Goal: Information Seeking & Learning: Compare options

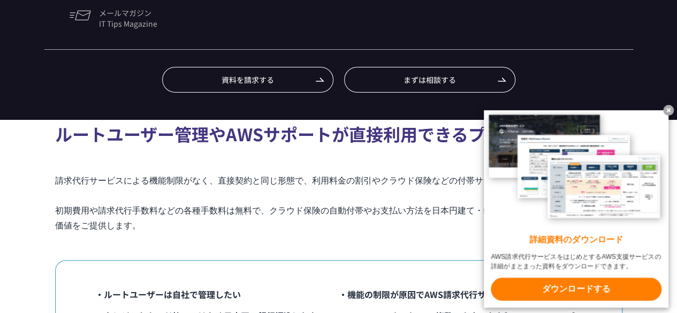
click at [670, 111] on x-t at bounding box center [668, 110] width 11 height 11
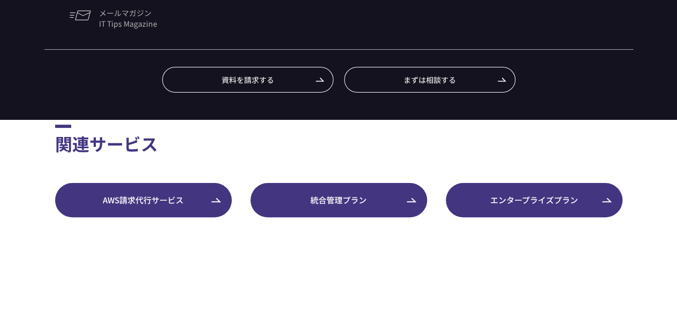
scroll to position [2355, 0]
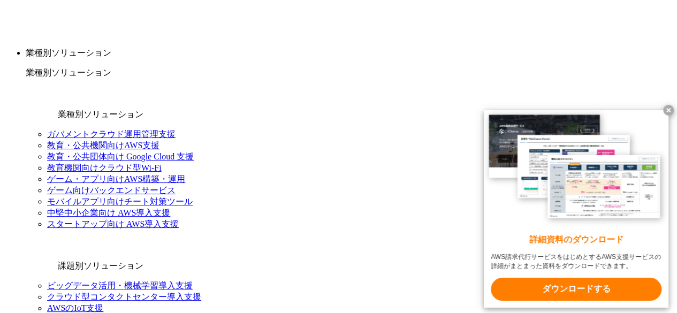
scroll to position [1178, 0]
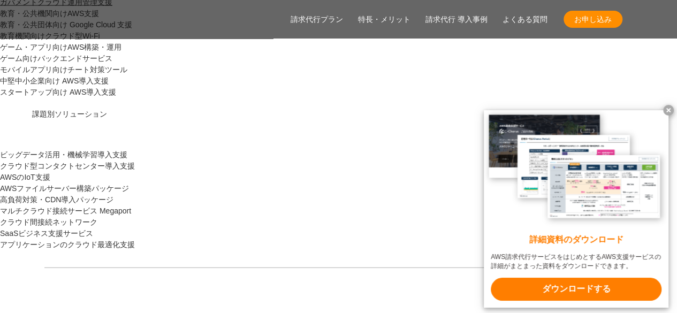
click at [669, 112] on x-t at bounding box center [668, 110] width 11 height 11
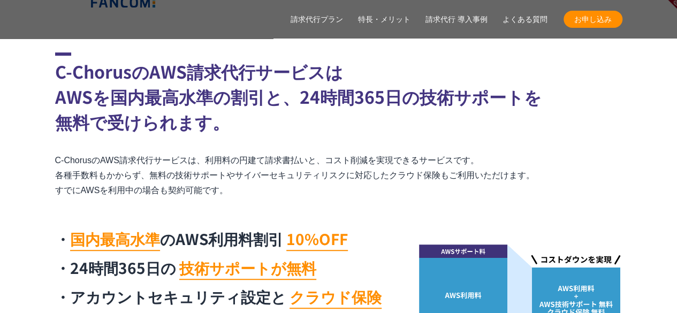
scroll to position [2409, 0]
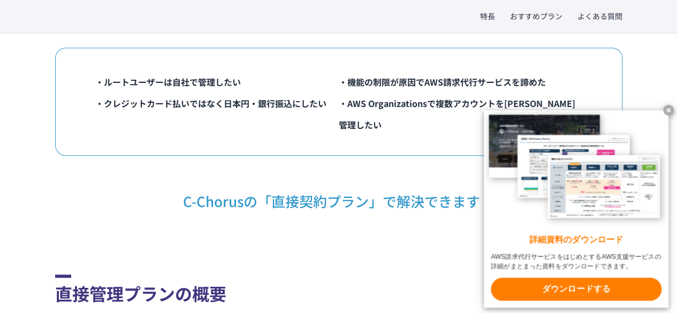
scroll to position [375, 0]
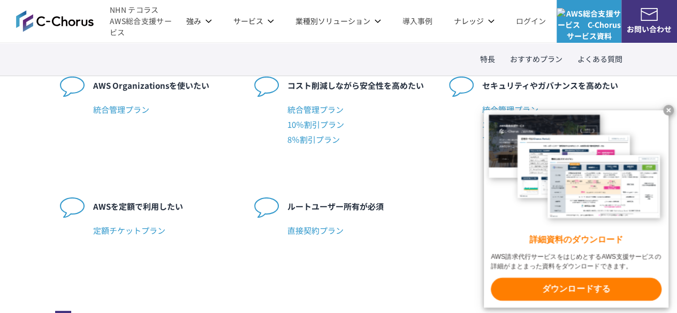
scroll to position [1766, 0]
